Goal: Task Accomplishment & Management: Use online tool/utility

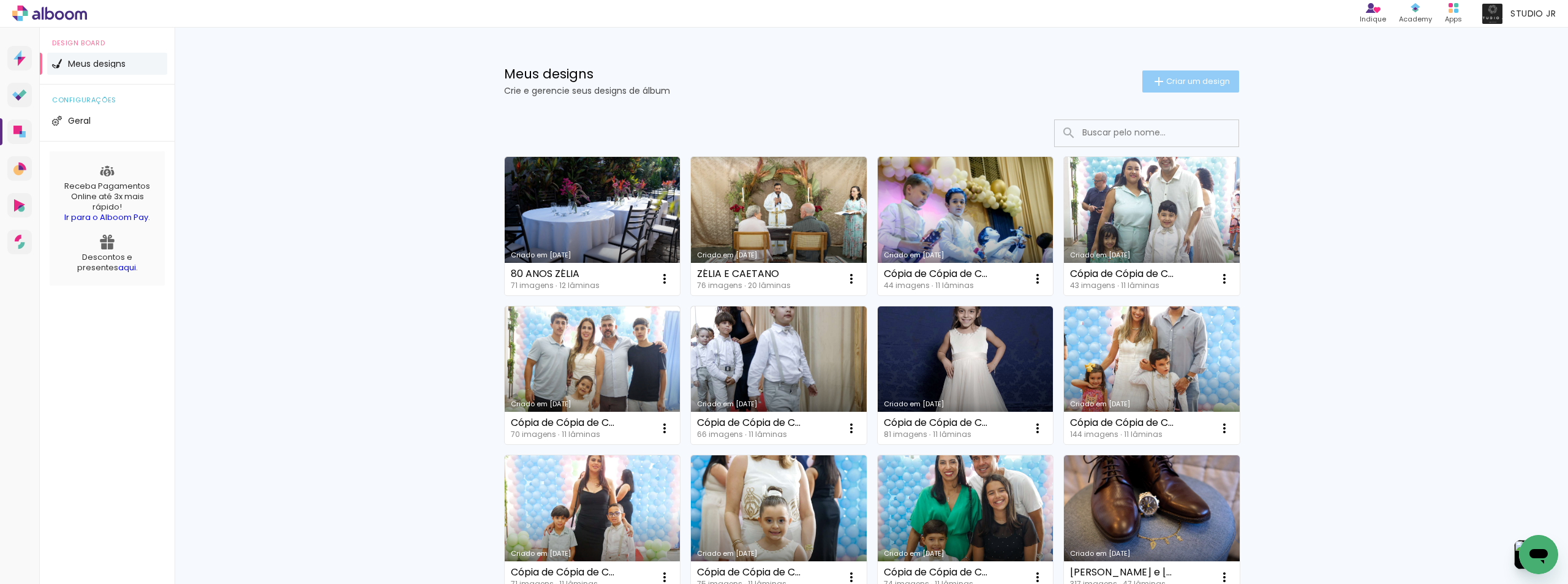
click at [1177, 83] on span "Criar um design" at bounding box center [1198, 81] width 63 height 8
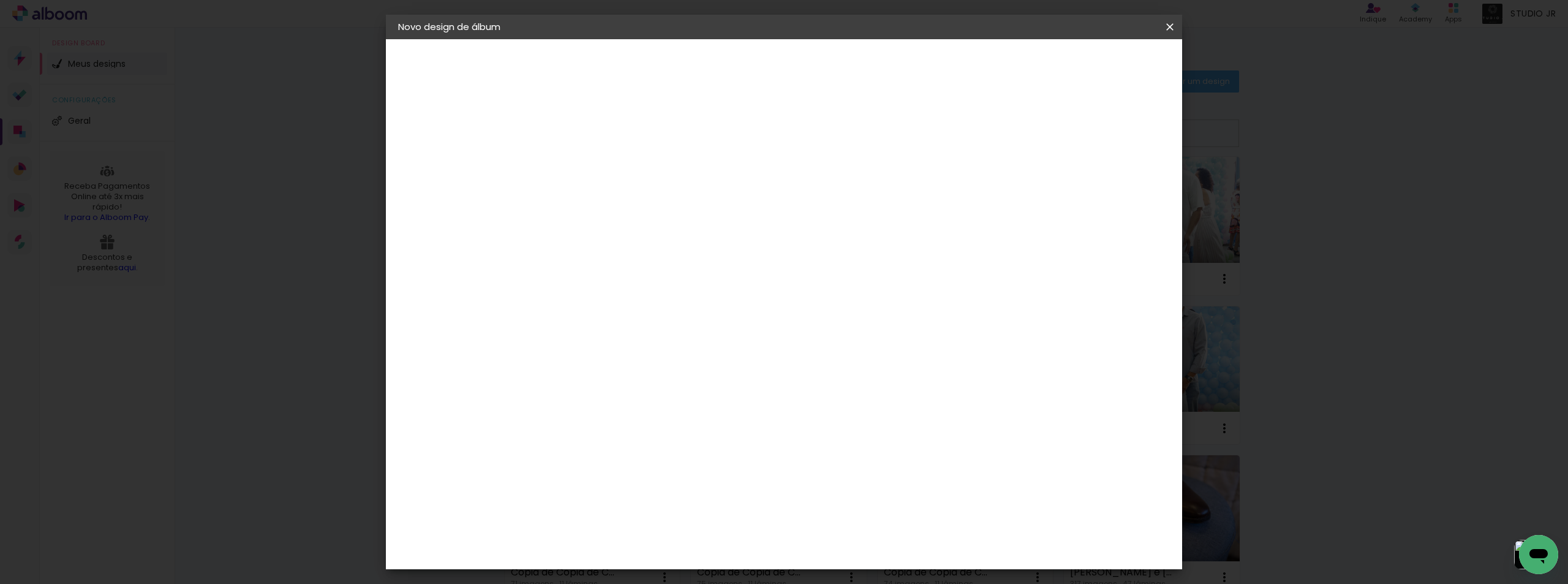
click at [598, 168] on input at bounding box center [598, 164] width 0 height 19
type input "100 Dona [PERSON_NAME]"
type paper-input "100 Dona [PERSON_NAME]"
click at [724, 54] on paper-button "Avançar" at bounding box center [694, 65] width 60 height 21
click at [828, 175] on paper-item "Tamanho Livre" at bounding box center [769, 186] width 118 height 27
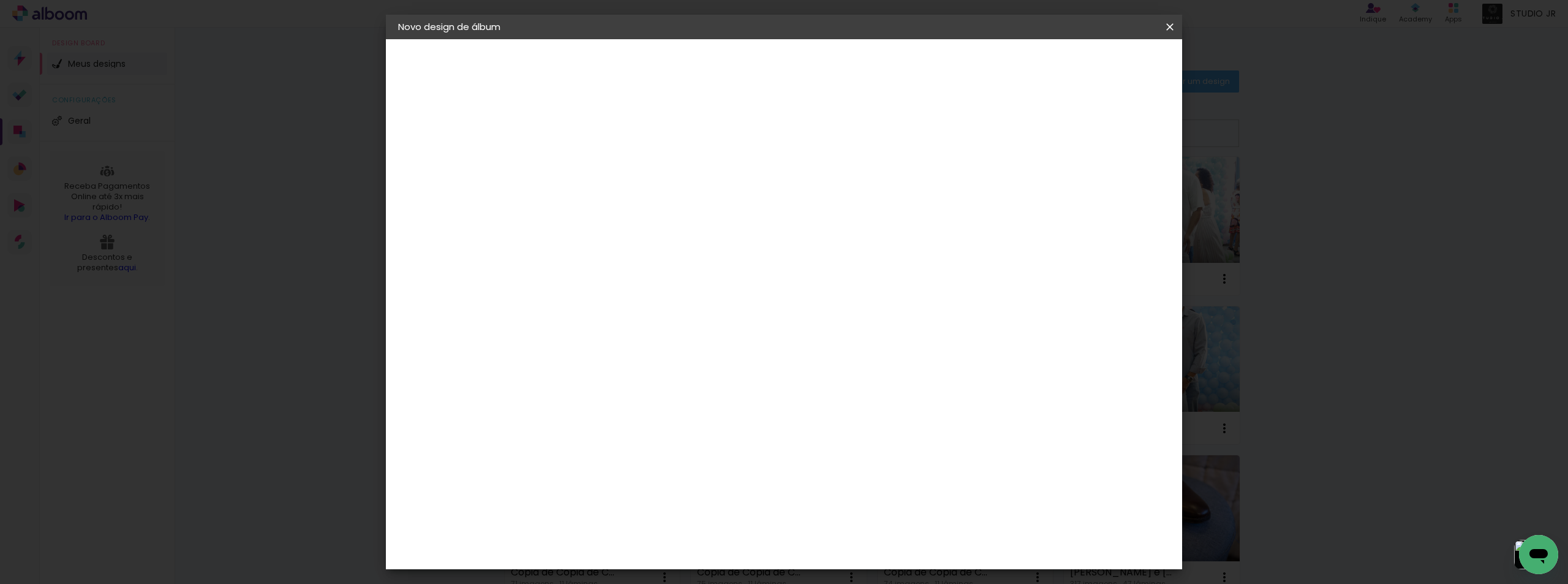
click at [0, 0] on slot "Avançar" at bounding box center [0, 0] width 0 height 0
click at [1093, 65] on span "Iniciar design" at bounding box center [1065, 65] width 56 height 9
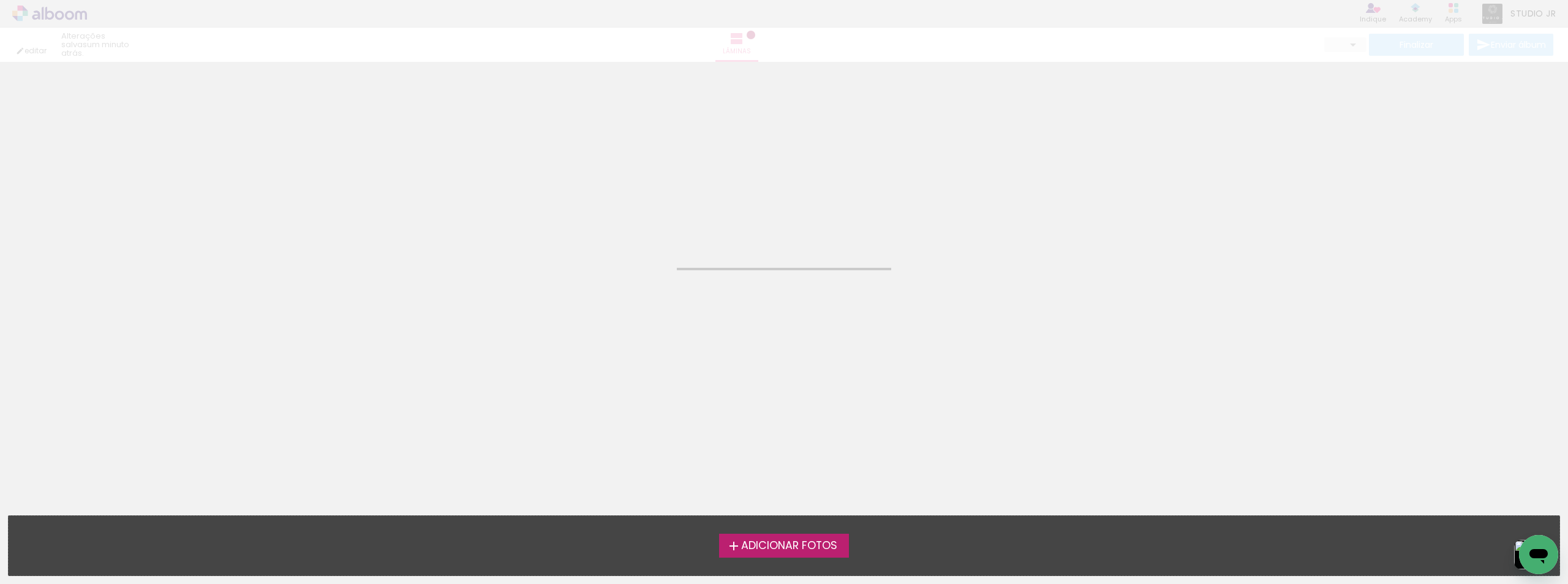
click at [795, 545] on span "Adicionar Fotos" at bounding box center [788, 546] width 96 height 11
click at [0, 0] on input "file" at bounding box center [0, 0] width 0 height 0
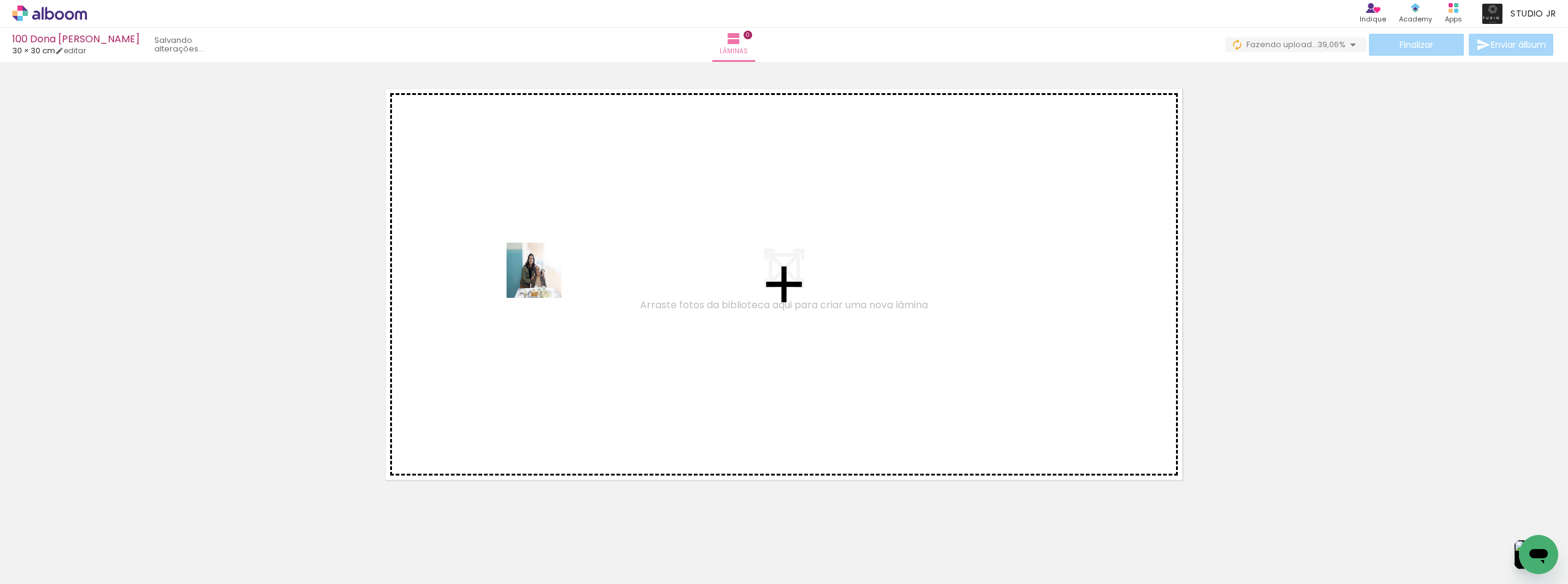
drag, startPoint x: 132, startPoint y: 547, endPoint x: 543, endPoint y: 280, distance: 490.1
click at [543, 280] on quentale-workspace at bounding box center [784, 292] width 1568 height 584
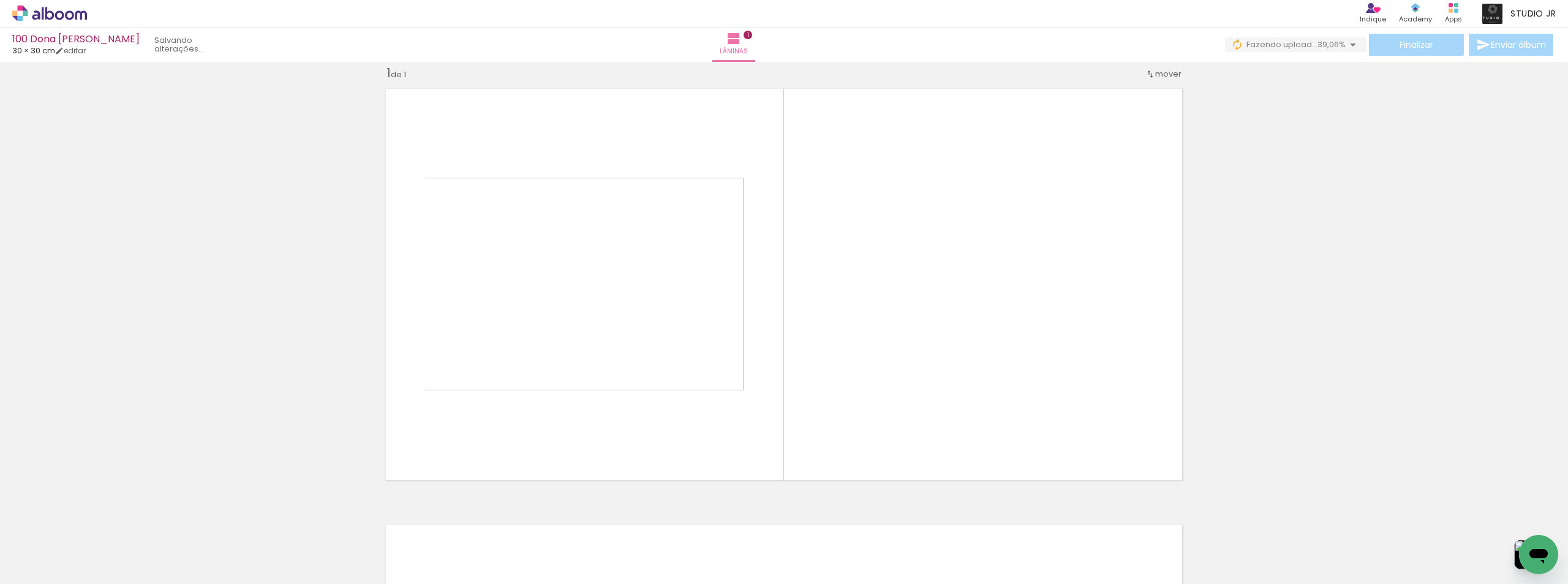
scroll to position [16, 0]
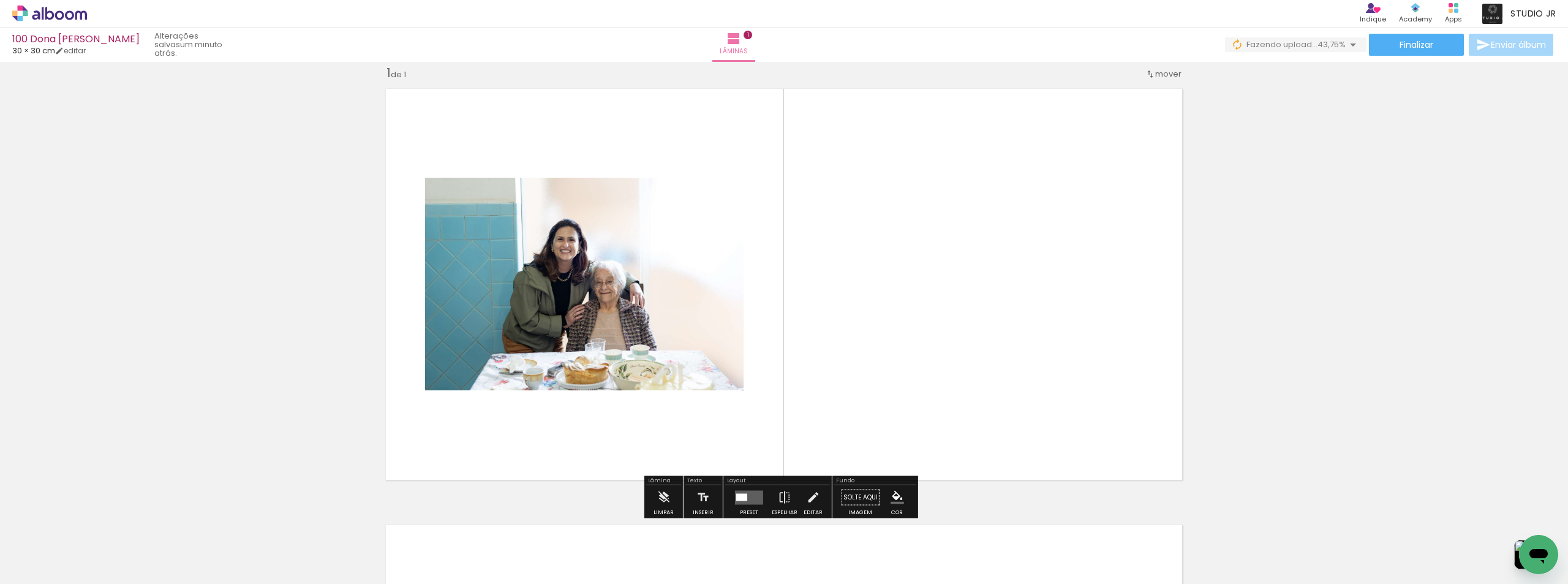
click at [552, 417] on quentale-layouter at bounding box center [784, 284] width 811 height 406
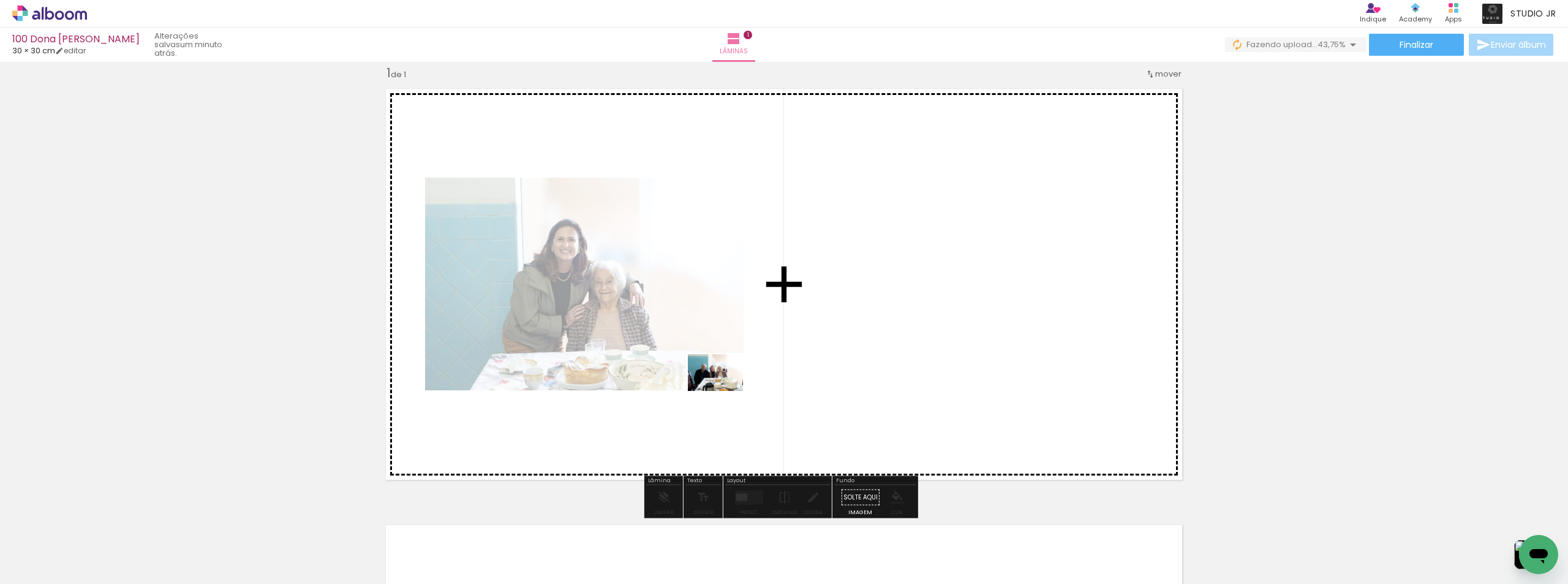
drag, startPoint x: 200, startPoint y: 558, endPoint x: 724, endPoint y: 391, distance: 550.0
click at [724, 391] on quentale-workspace at bounding box center [784, 292] width 1568 height 584
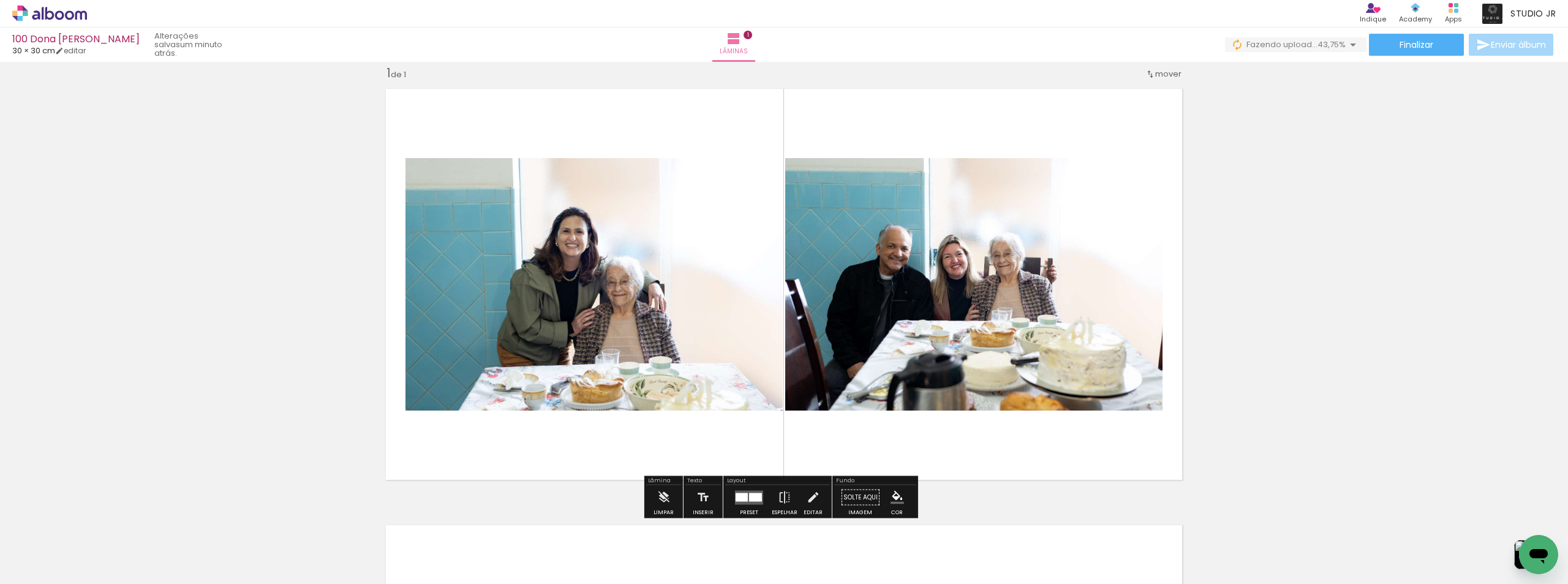
scroll to position [0, 750]
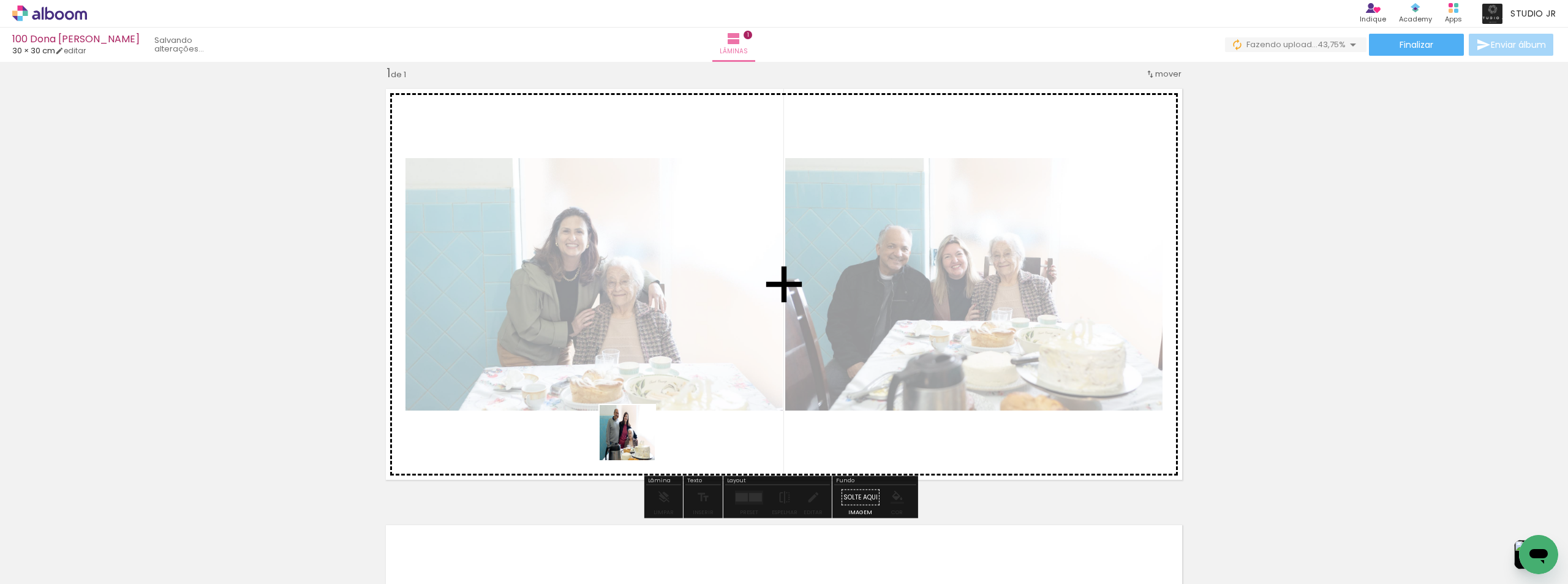
drag, startPoint x: 604, startPoint y: 559, endPoint x: 638, endPoint y: 423, distance: 140.2
click at [638, 423] on quentale-workspace at bounding box center [784, 292] width 1568 height 584
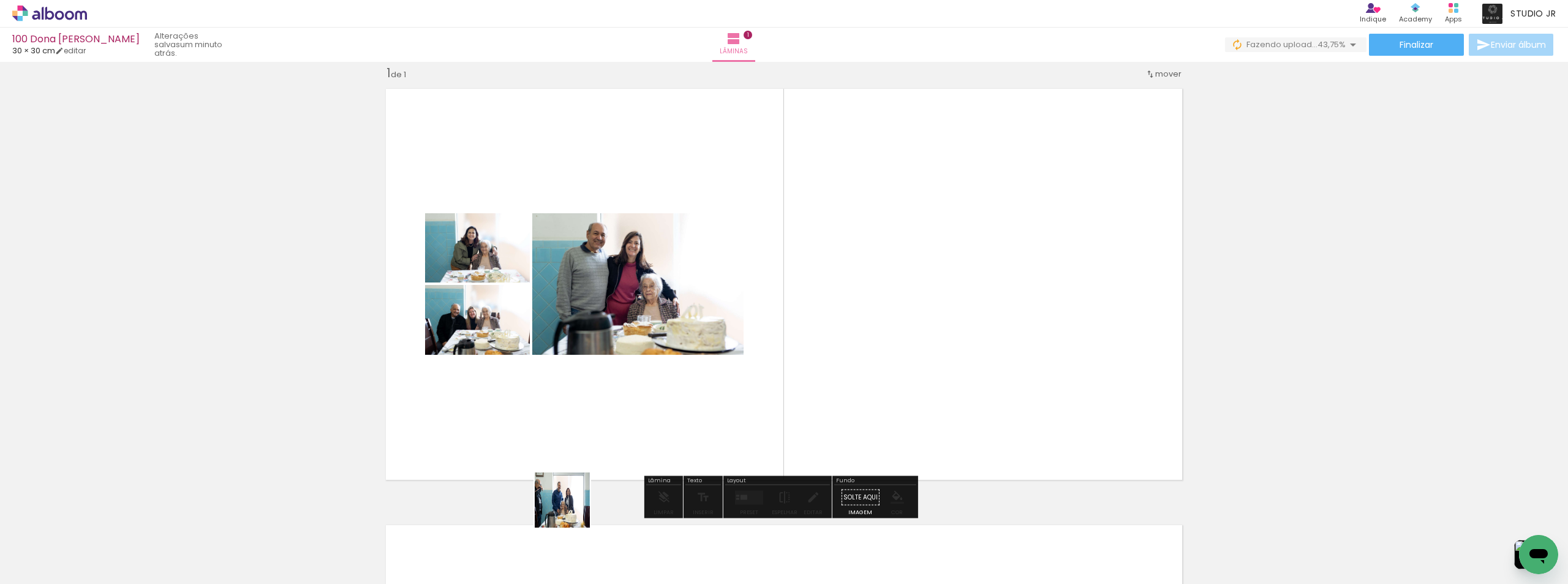
drag, startPoint x: 572, startPoint y: 509, endPoint x: 511, endPoint y: 509, distance: 61.0
click at [630, 398] on quentale-workspace at bounding box center [784, 292] width 1568 height 584
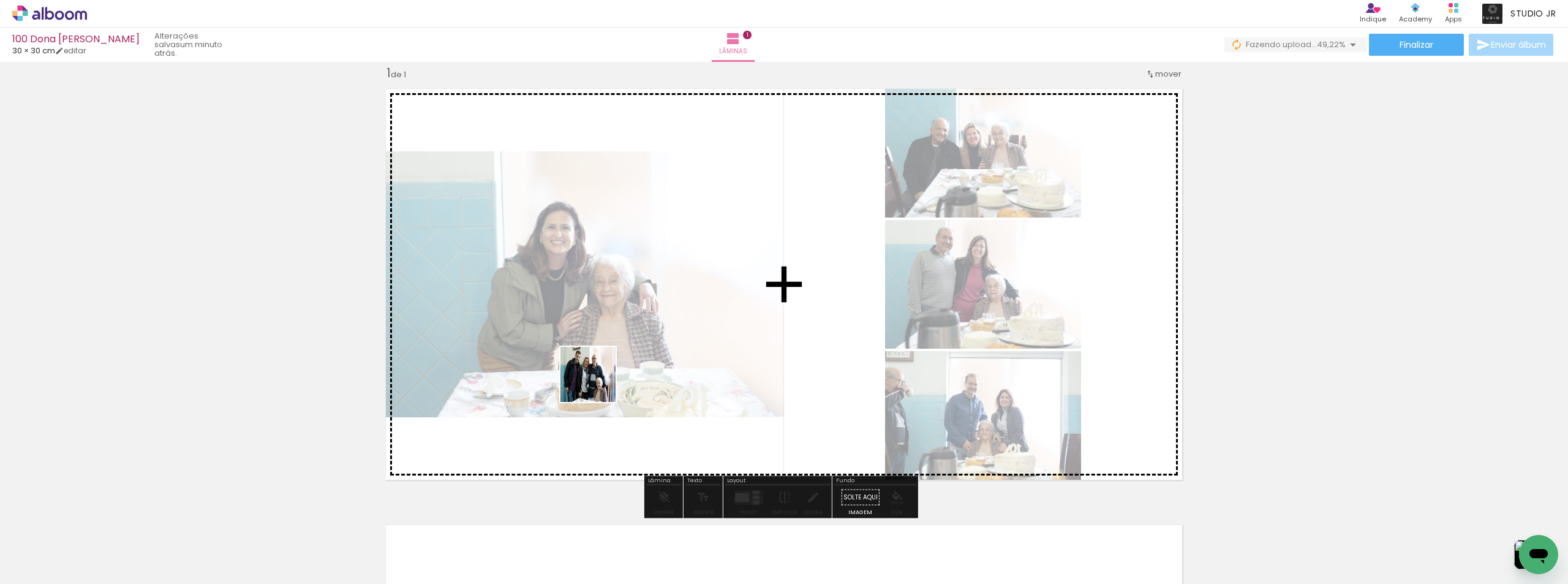
drag, startPoint x: 484, startPoint y: 545, endPoint x: 597, endPoint y: 384, distance: 196.7
click at [597, 384] on quentale-workspace at bounding box center [784, 292] width 1568 height 584
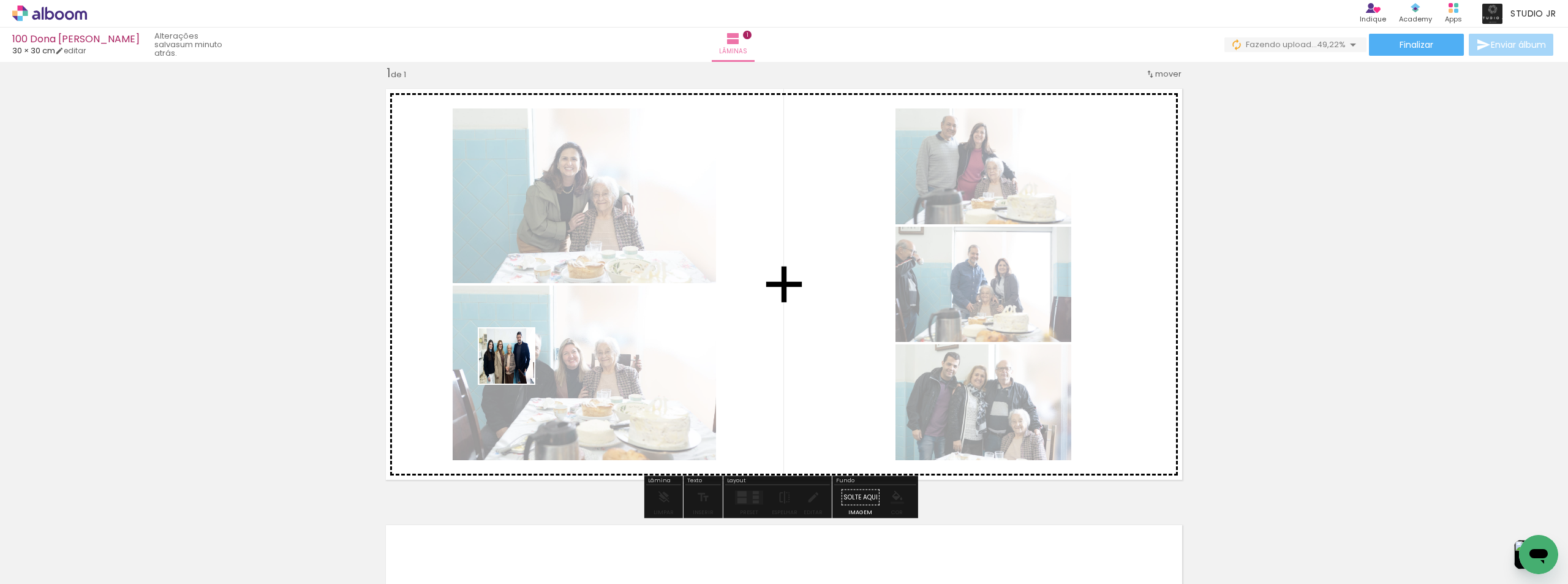
drag, startPoint x: 504, startPoint y: 391, endPoint x: 361, endPoint y: 556, distance: 218.3
click at [516, 365] on quentale-workspace at bounding box center [784, 292] width 1568 height 584
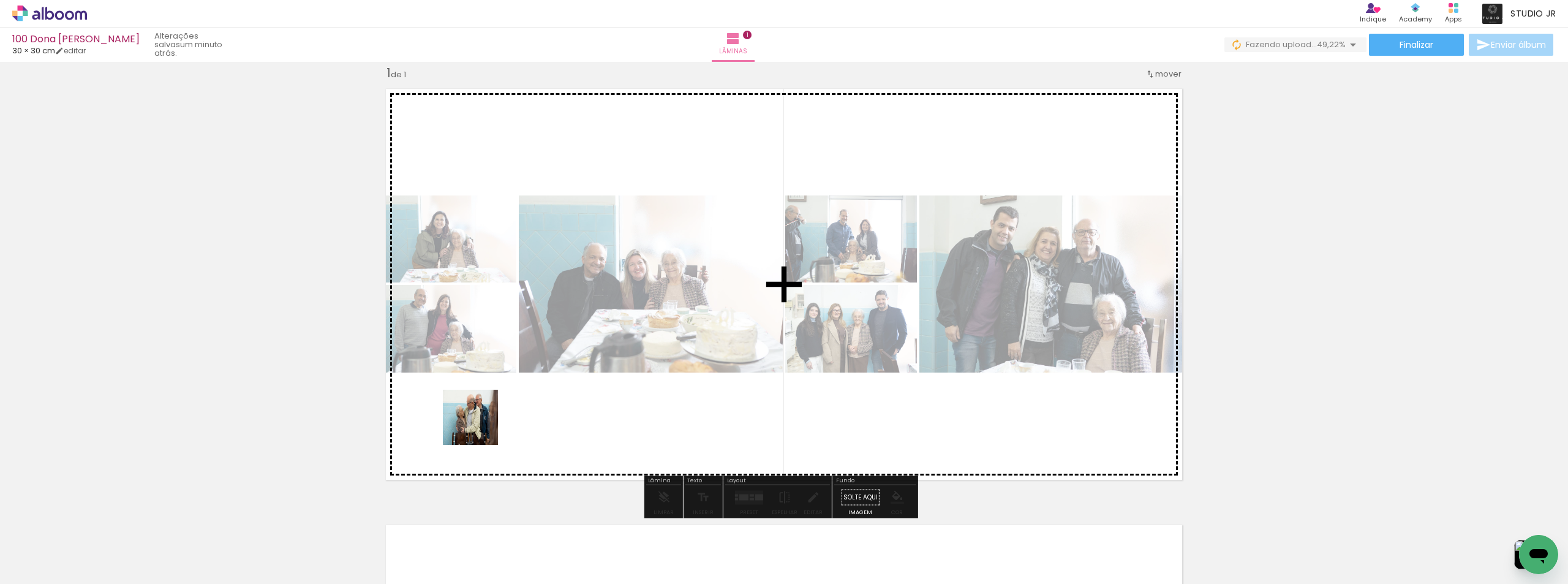
drag, startPoint x: 347, startPoint y: 556, endPoint x: 393, endPoint y: 477, distance: 91.4
click at [548, 370] on quentale-workspace at bounding box center [784, 292] width 1568 height 584
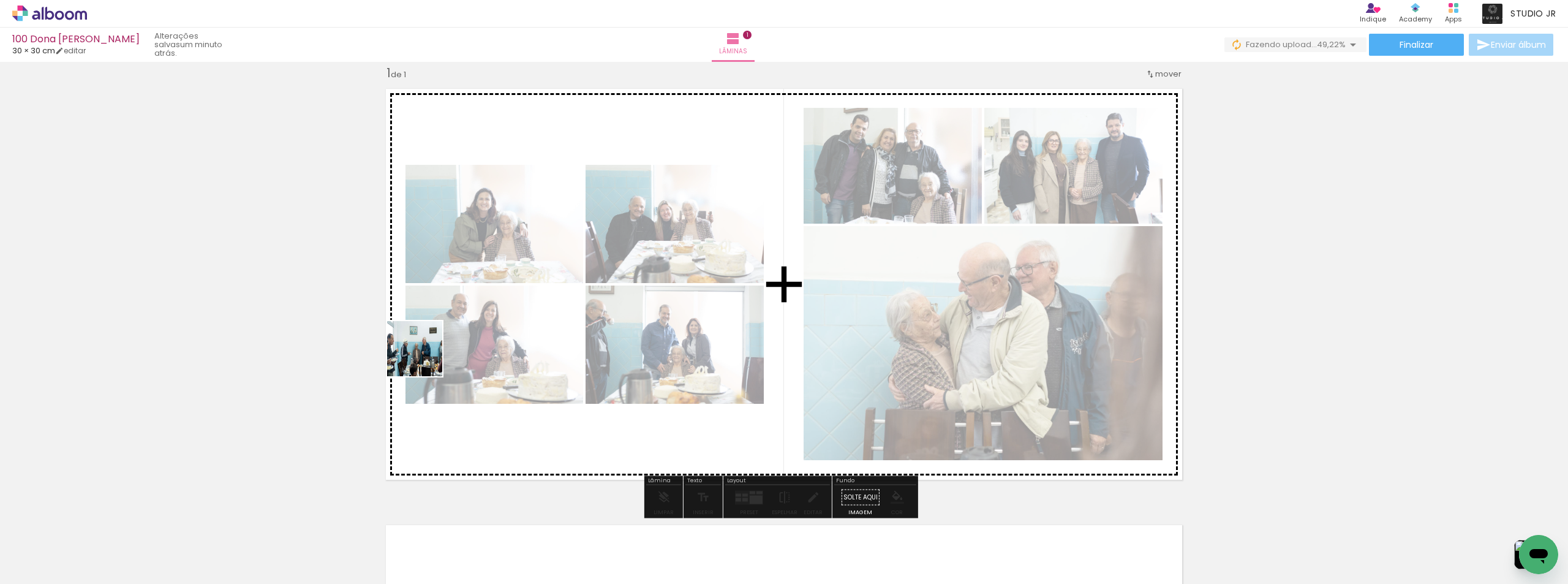
drag, startPoint x: 372, startPoint y: 404, endPoint x: 232, endPoint y: 500, distance: 169.8
click at [425, 357] on quentale-workspace at bounding box center [784, 292] width 1568 height 584
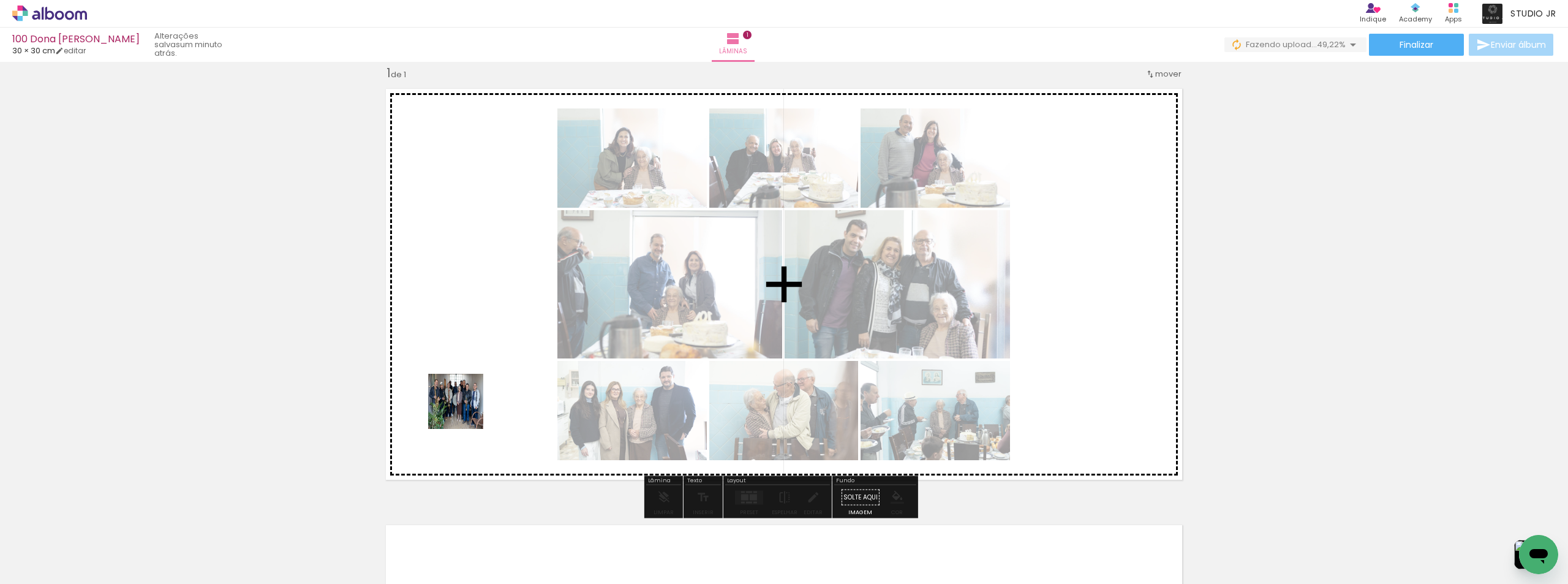
drag, startPoint x: 188, startPoint y: 549, endPoint x: 661, endPoint y: 421, distance: 490.0
click at [525, 382] on quentale-workspace at bounding box center [784, 292] width 1568 height 584
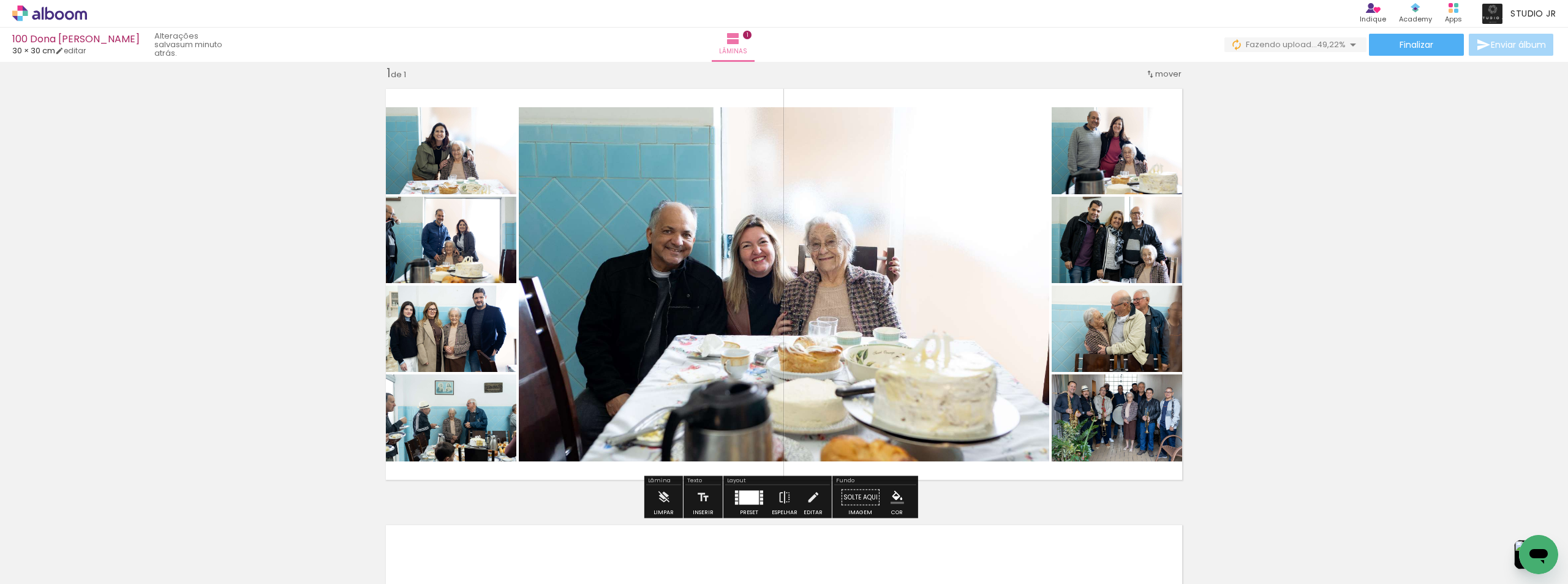
drag, startPoint x: 688, startPoint y: 529, endPoint x: 753, endPoint y: 393, distance: 150.7
click at [701, 319] on quentale-workspace at bounding box center [784, 292] width 1568 height 584
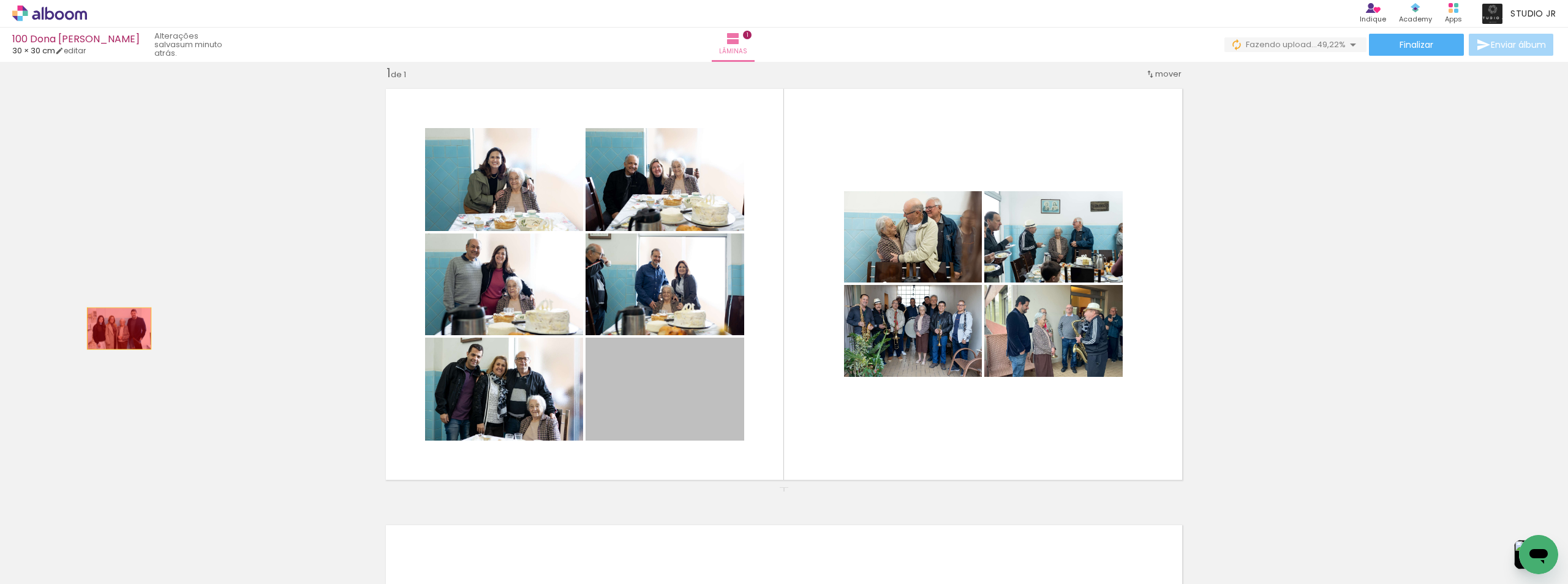
drag, startPoint x: 717, startPoint y: 415, endPoint x: 466, endPoint y: 321, distance: 268.0
click at [116, 329] on div "Inserir lâmina 1 de 1" at bounding box center [784, 486] width 1568 height 873
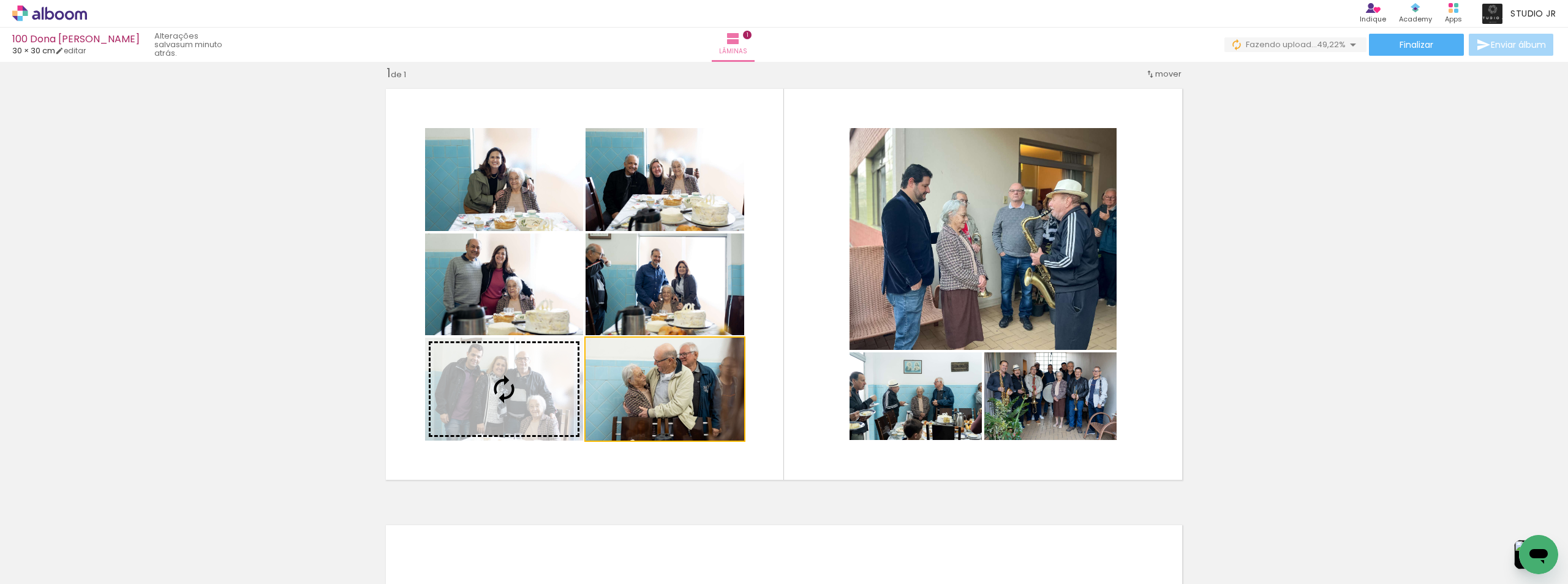
drag, startPoint x: 708, startPoint y: 391, endPoint x: 501, endPoint y: 423, distance: 209.5
click at [139, 339] on div "Inserir lâmina 1 de 1" at bounding box center [784, 486] width 1568 height 873
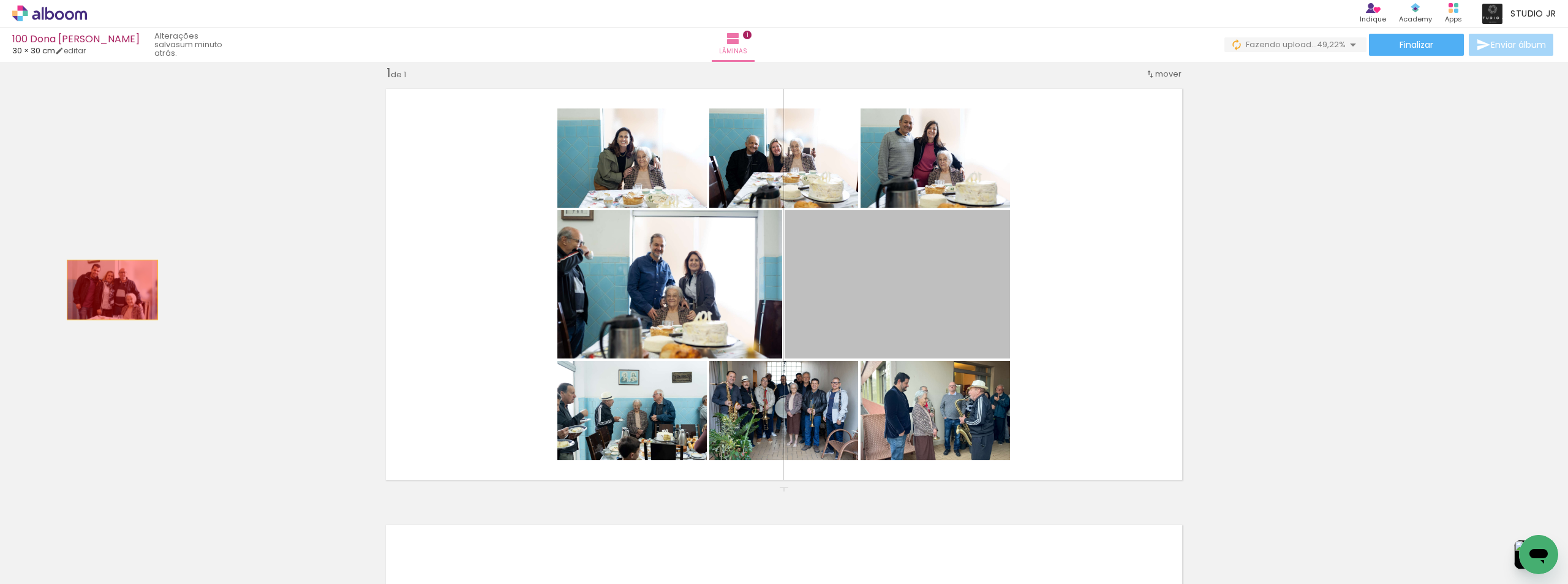
drag, startPoint x: 180, startPoint y: 290, endPoint x: 619, endPoint y: 295, distance: 439.0
click at [73, 290] on div "Inserir lâmina 1 de 1" at bounding box center [784, 486] width 1568 height 873
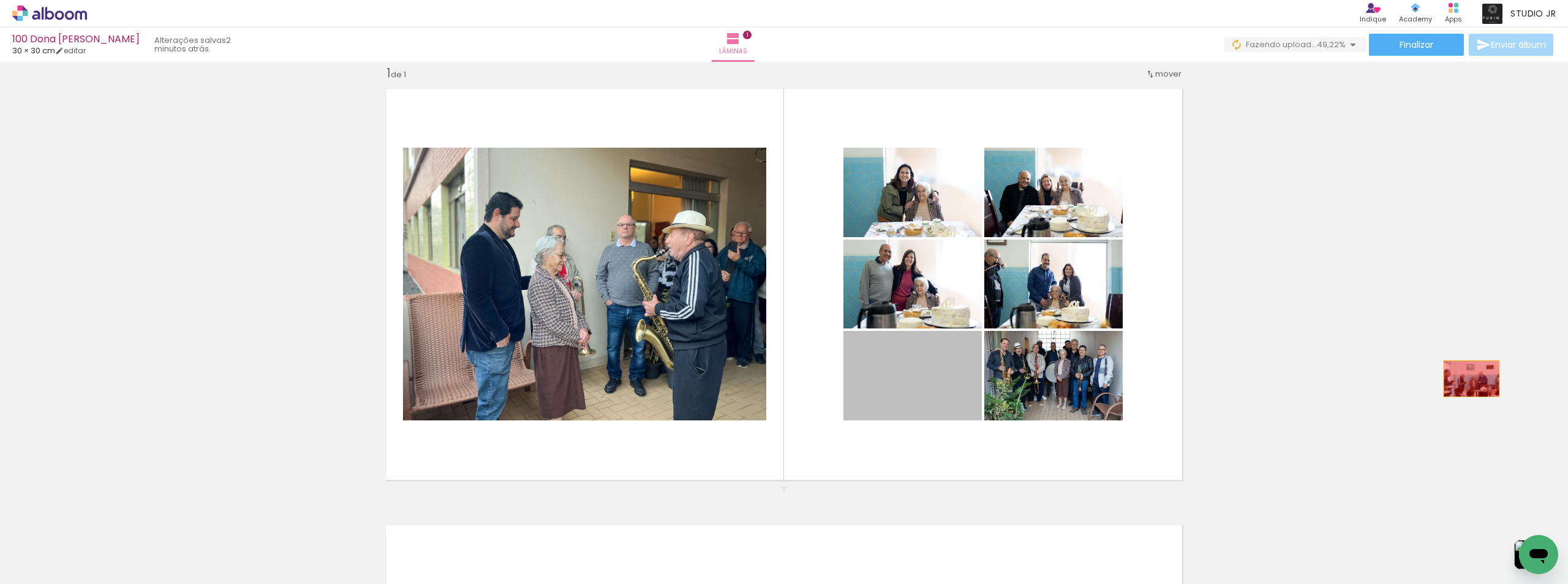
drag, startPoint x: 906, startPoint y: 392, endPoint x: 1058, endPoint y: 254, distance: 205.3
click at [1467, 378] on div "Inserir lâmina 1 de 1" at bounding box center [784, 486] width 1568 height 873
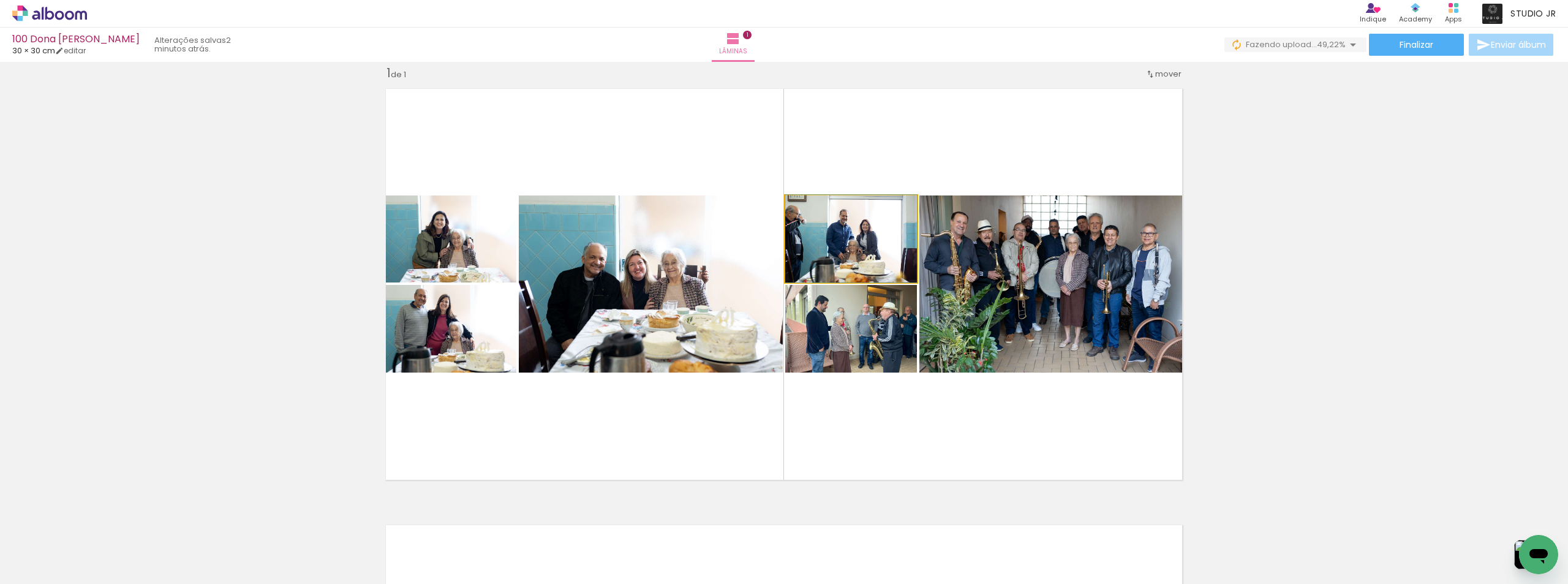
drag, startPoint x: 858, startPoint y: 253, endPoint x: 698, endPoint y: 287, distance: 163.6
click at [1338, 236] on div "Inserir lâmina 1 de 1" at bounding box center [784, 486] width 1568 height 873
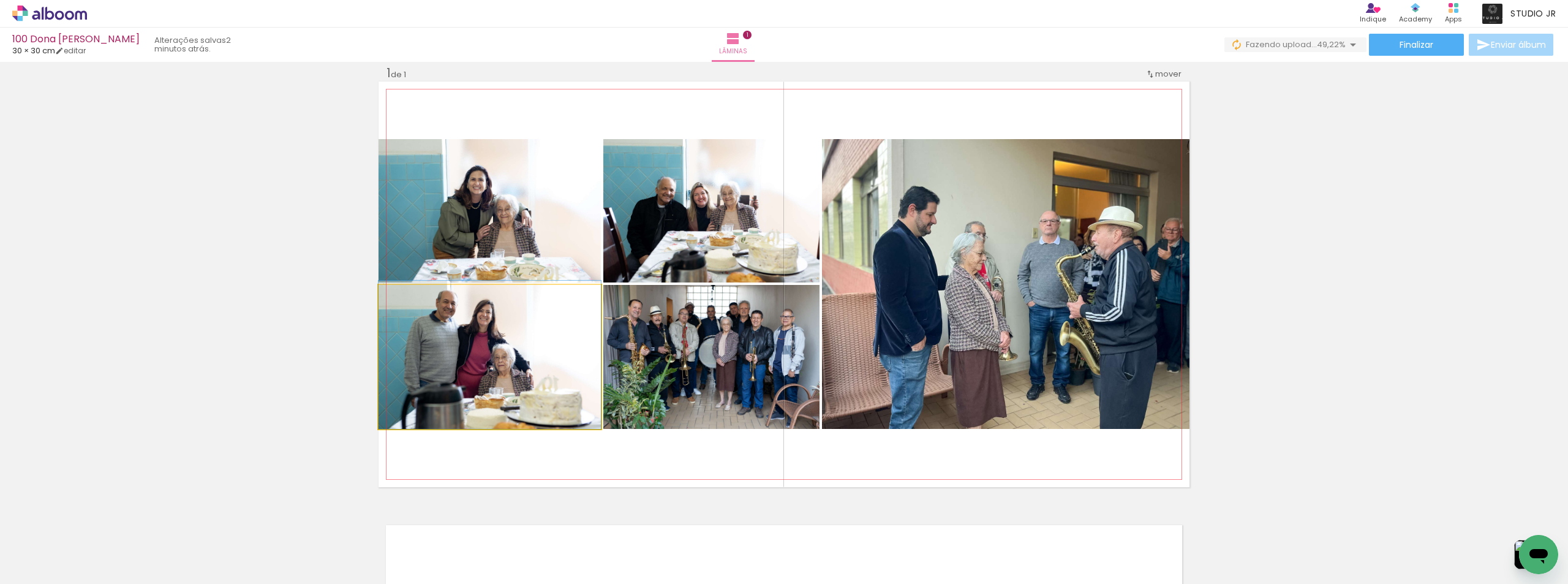
drag, startPoint x: 569, startPoint y: 377, endPoint x: 2, endPoint y: 274, distance: 576.3
click at [2, 274] on div "Inserir lâmina 1 de 1" at bounding box center [784, 486] width 1568 height 873
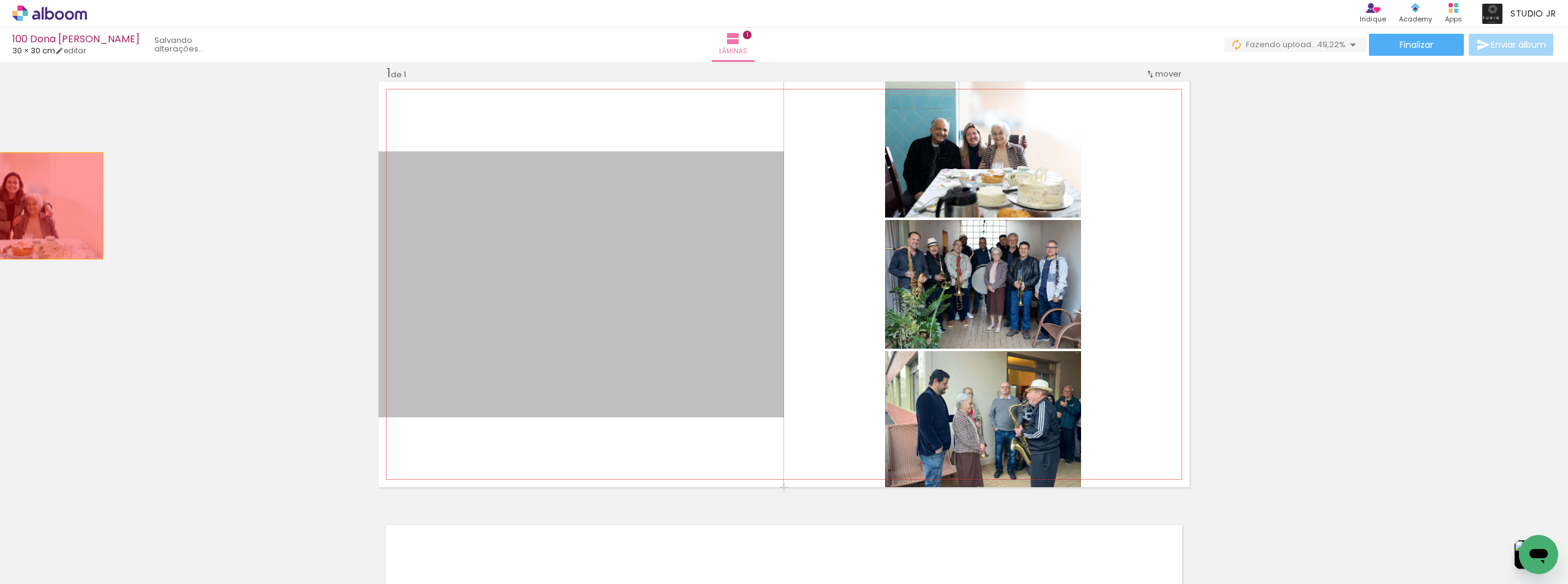
drag, startPoint x: 101, startPoint y: 219, endPoint x: 630, endPoint y: 261, distance: 530.7
click at [0, 189] on div "Inserir lâmina 1 de 1" at bounding box center [784, 486] width 1568 height 873
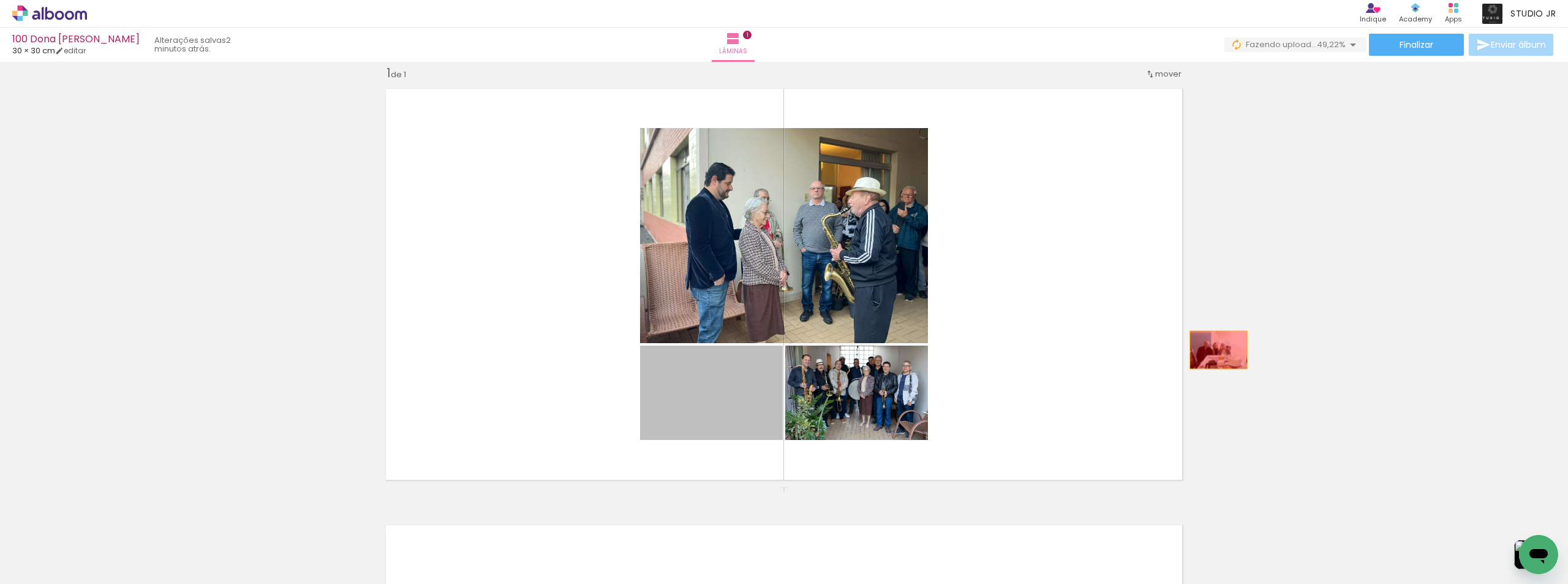
drag, startPoint x: 747, startPoint y: 414, endPoint x: 1425, endPoint y: 323, distance: 684.1
click at [1425, 324] on div "Inserir lâmina 1 de 1" at bounding box center [784, 486] width 1568 height 873
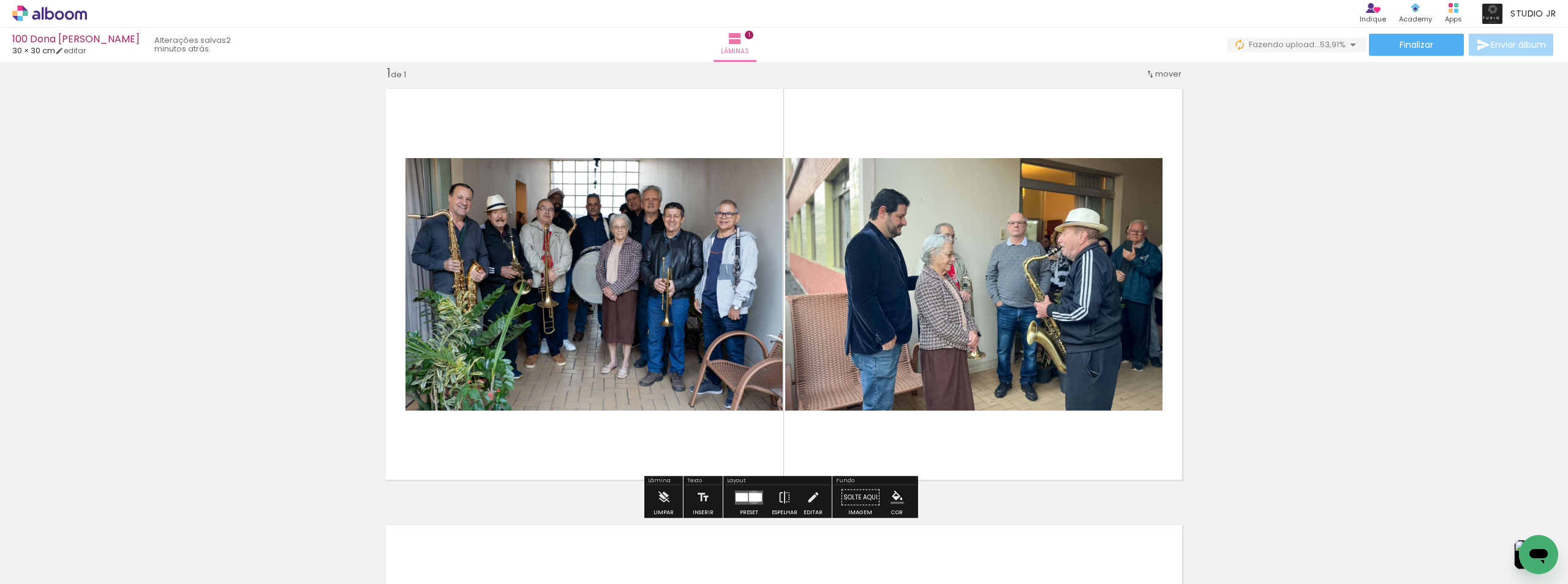
click at [751, 497] on div at bounding box center [755, 497] width 13 height 9
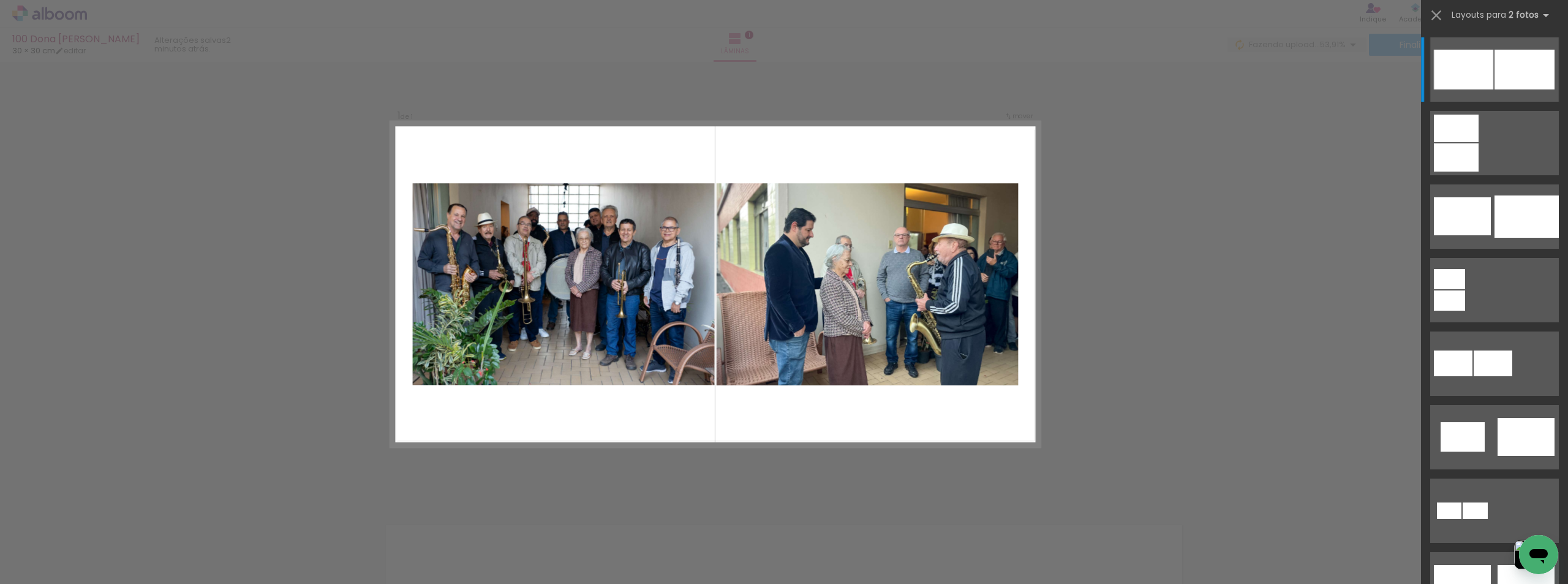
scroll to position [0, 0]
click at [1205, 335] on div "Confirmar Cancelar" at bounding box center [784, 497] width 1568 height 902
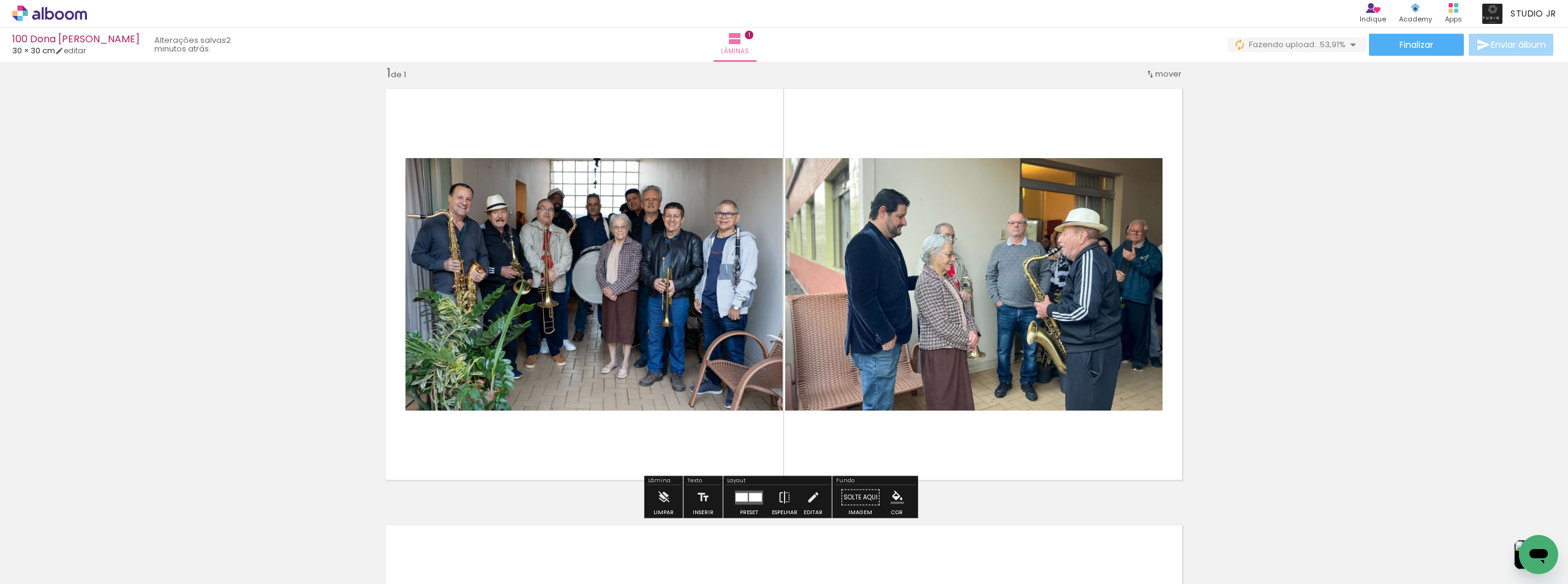
click at [1368, 232] on div "Inserir lâmina 1 de 1" at bounding box center [784, 486] width 1568 height 873
